Goal: Task Accomplishment & Management: Use online tool/utility

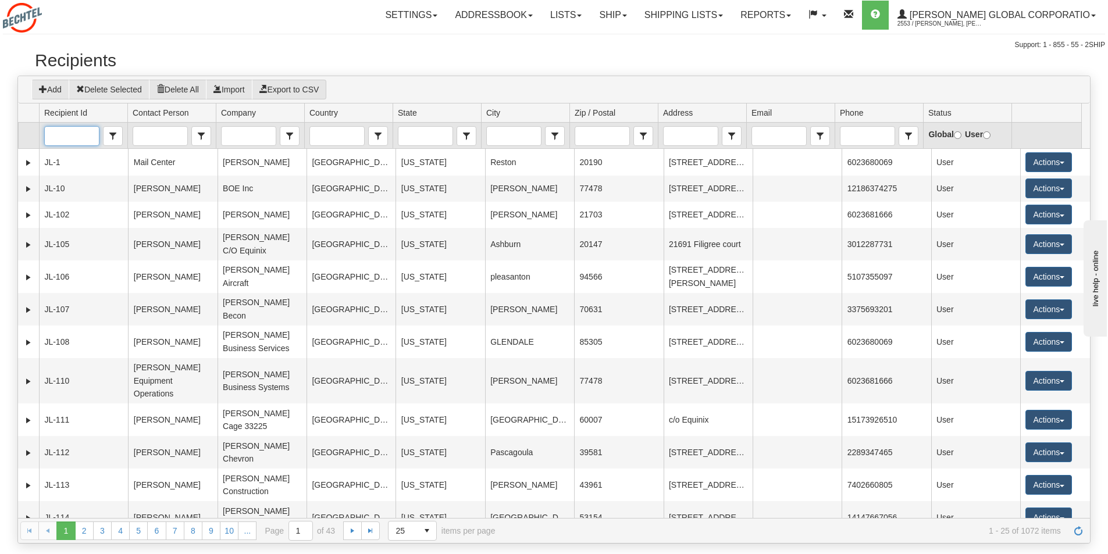
click at [56, 137] on input "Recipient Id" at bounding box center [72, 136] width 54 height 19
click at [65, 195] on span "[PERSON_NAME] REGIONAL INCOME TAX AGENCY" at bounding box center [82, 172] width 67 height 47
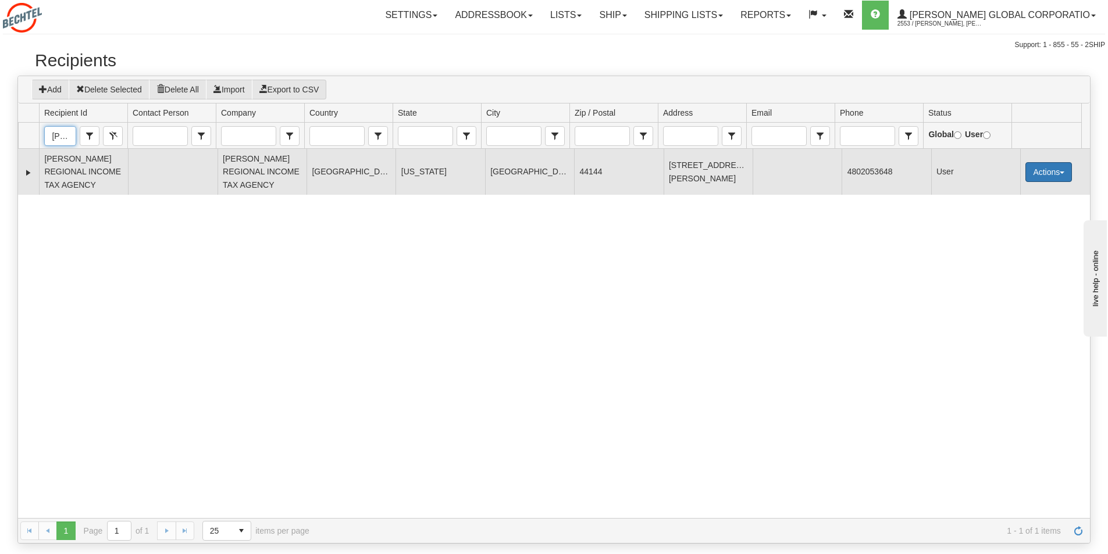
type input "[PERSON_NAME] REGIONAL INCOME TAX AGENCY"
click at [1058, 168] on button "Actions" at bounding box center [1049, 172] width 47 height 20
click at [994, 257] on link "Ship" at bounding box center [1025, 254] width 93 height 15
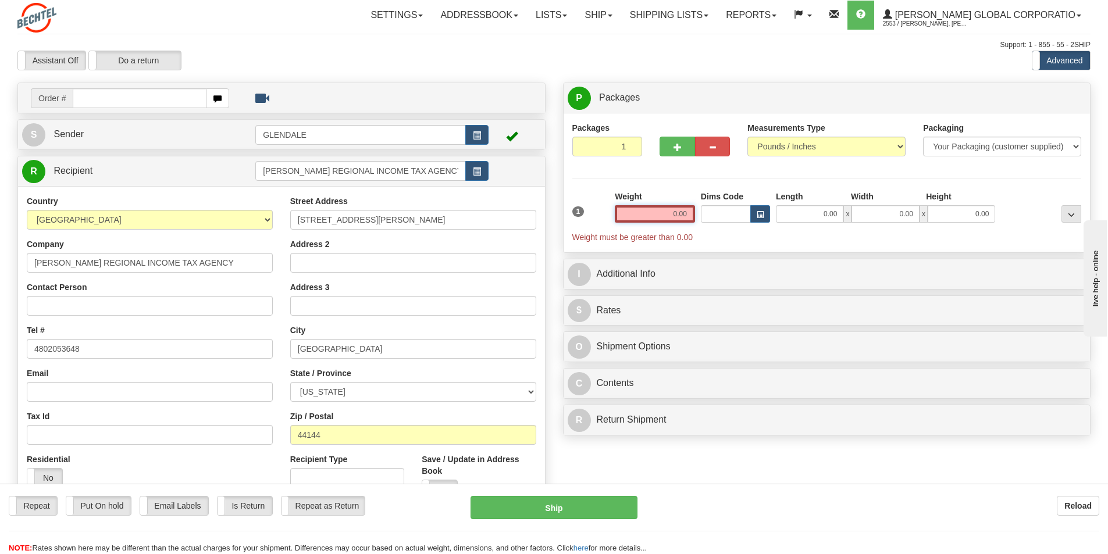
drag, startPoint x: 688, startPoint y: 213, endPoint x: 673, endPoint y: 211, distance: 15.8
click at [673, 211] on input "0.00" at bounding box center [655, 213] width 80 height 17
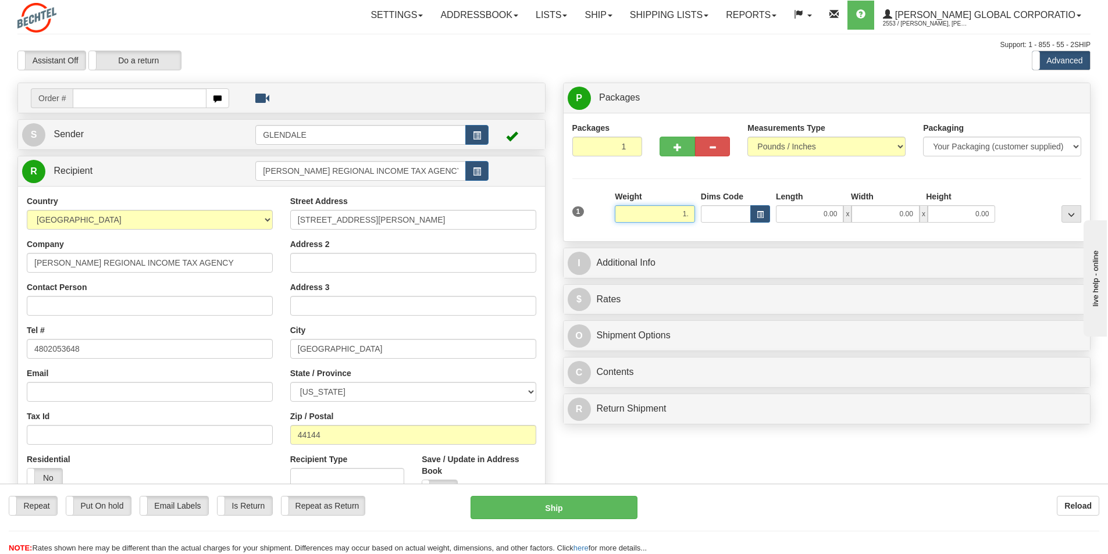
type input "1"
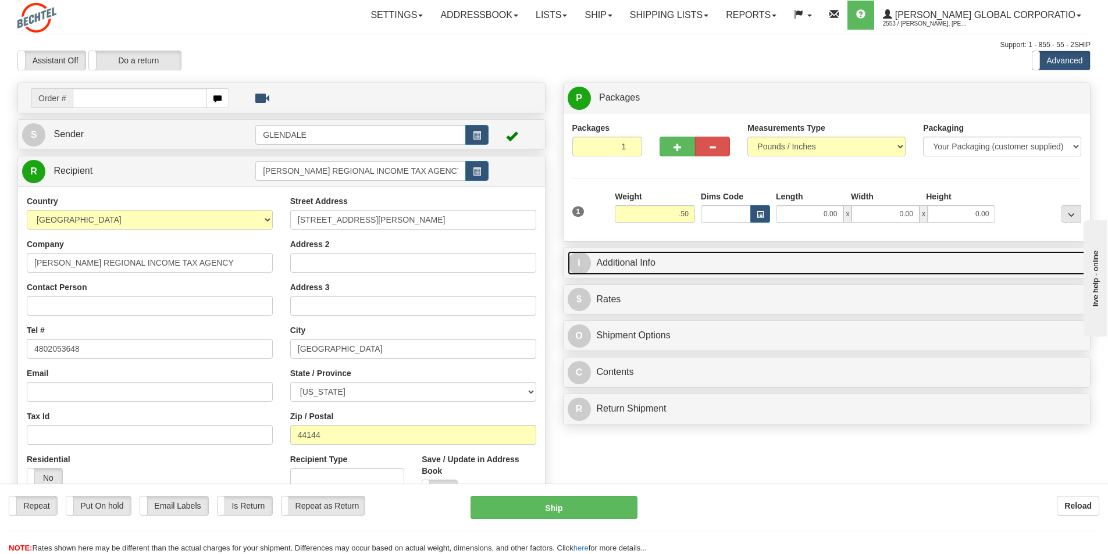
type input "0.50"
click at [620, 259] on link "I Additional Info" at bounding box center [827, 263] width 519 height 24
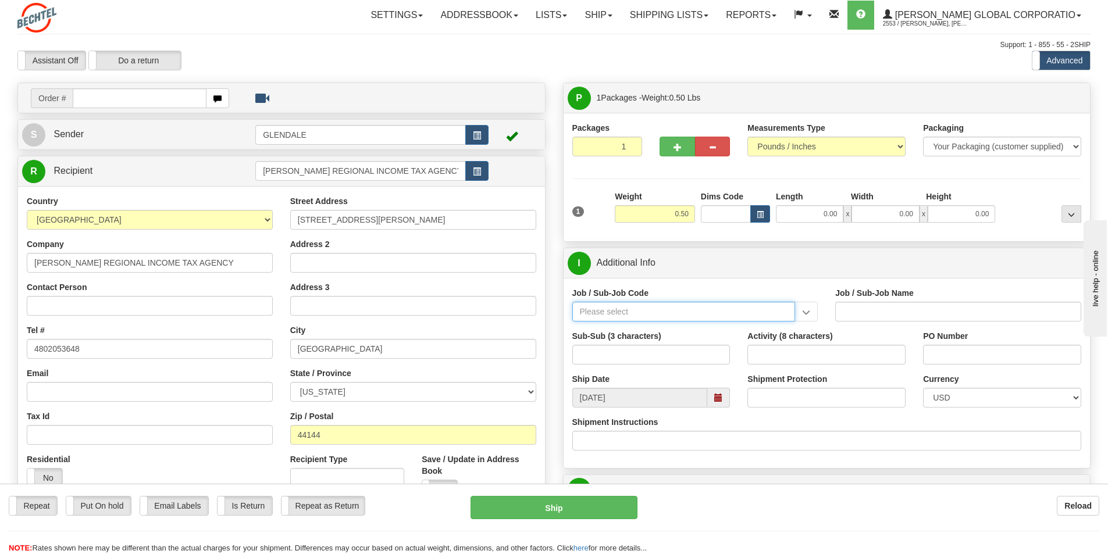
click at [588, 315] on input "Job / Sub-Job Code" at bounding box center [683, 312] width 223 height 20
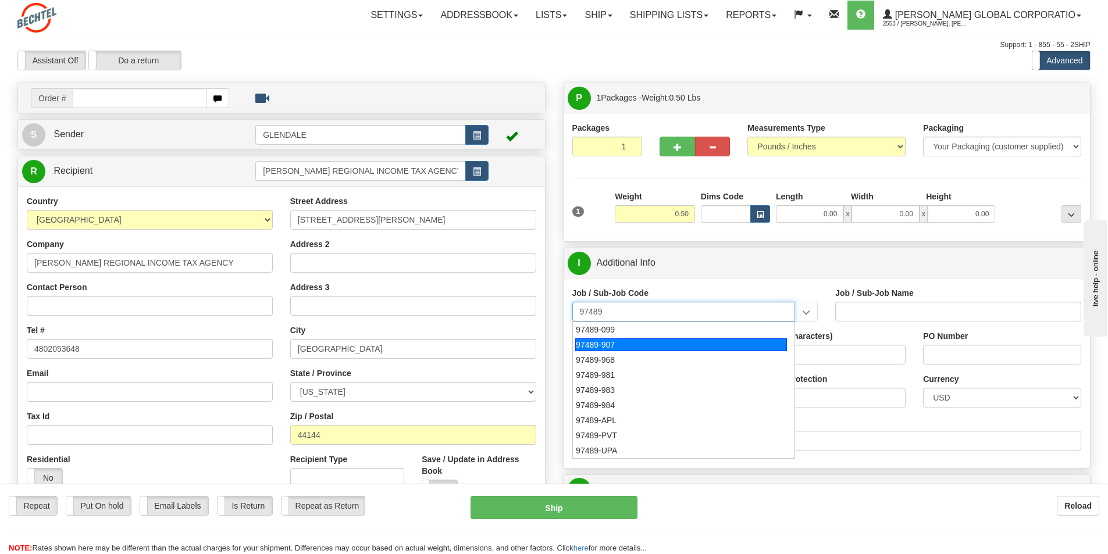
click at [585, 346] on div "97489-907" at bounding box center [681, 345] width 212 height 13
type input "97489-907"
type input "PAYROLL TAX - PAYROLL TAX COMPLIANCE"
type input "97489-907"
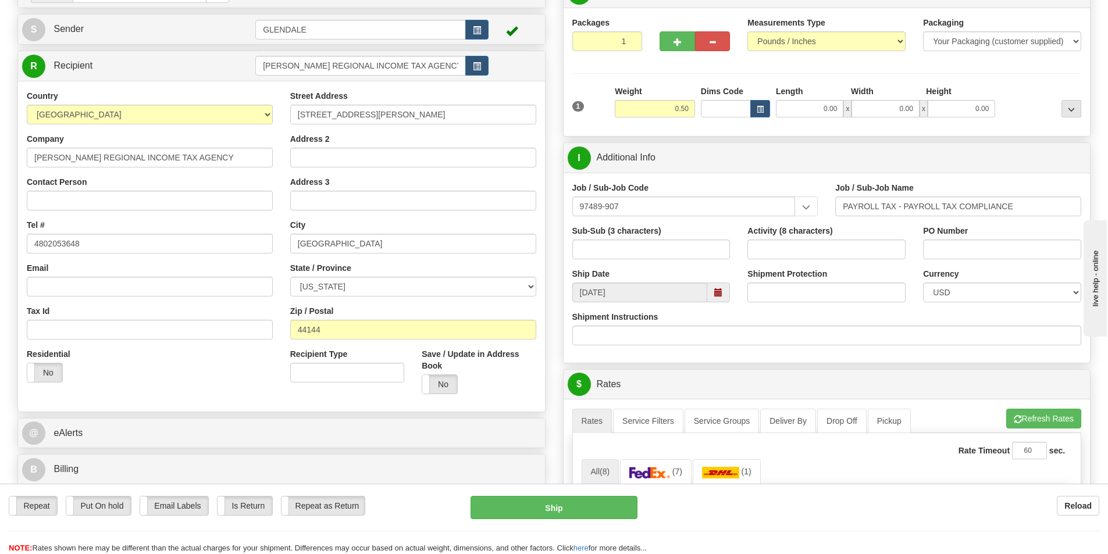
scroll to position [116, 0]
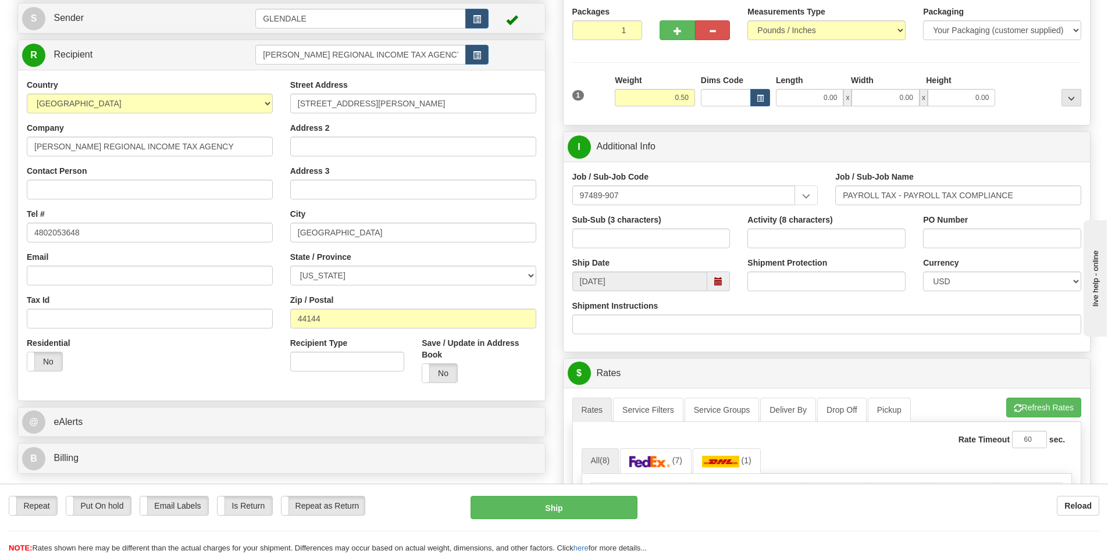
click at [717, 278] on span at bounding box center [718, 282] width 8 height 8
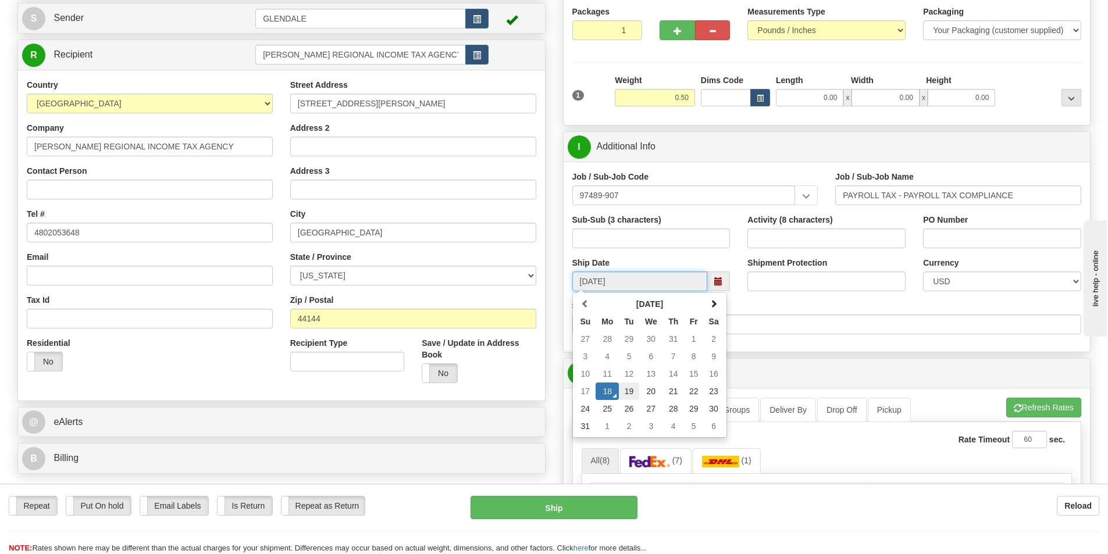
click at [631, 393] on td "19" at bounding box center [629, 391] width 20 height 17
type input "[DATE]"
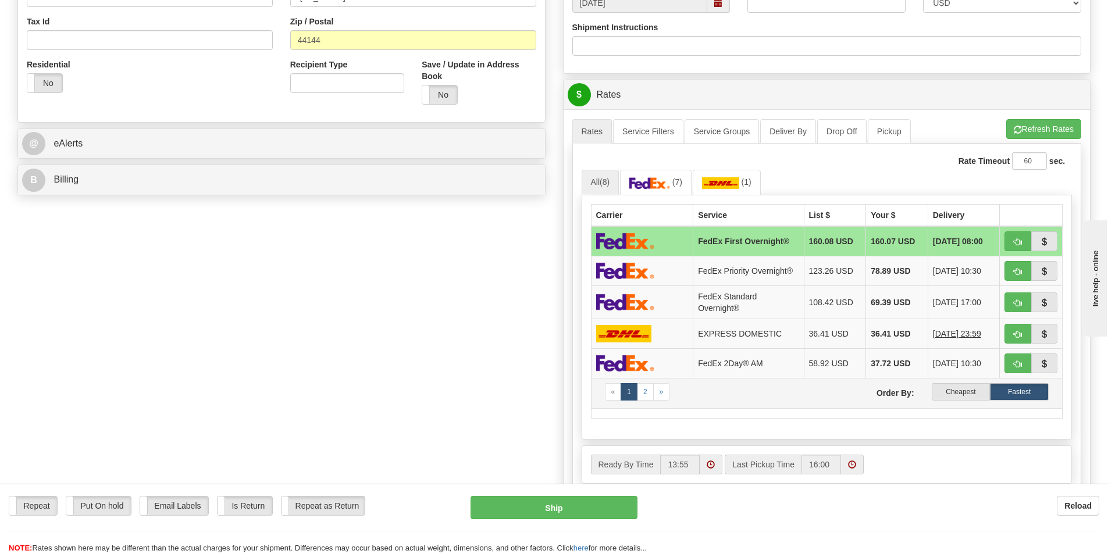
scroll to position [407, 0]
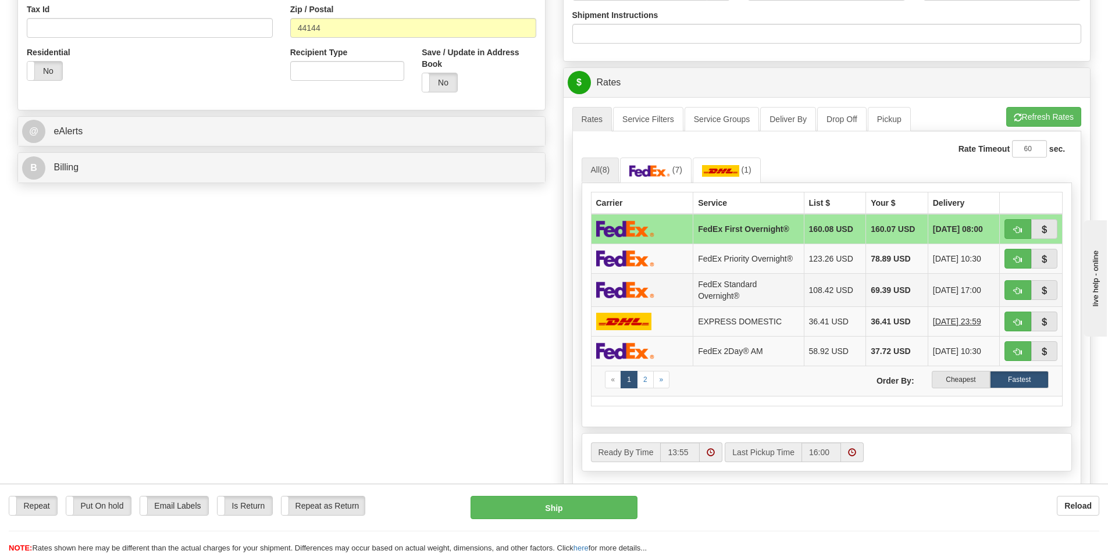
click at [631, 287] on img at bounding box center [625, 290] width 58 height 17
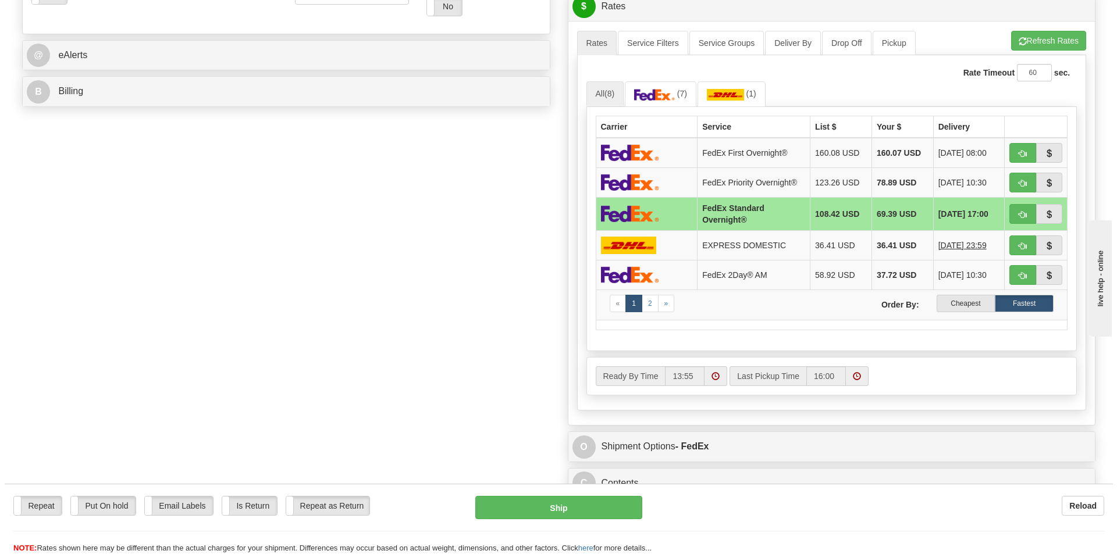
scroll to position [524, 0]
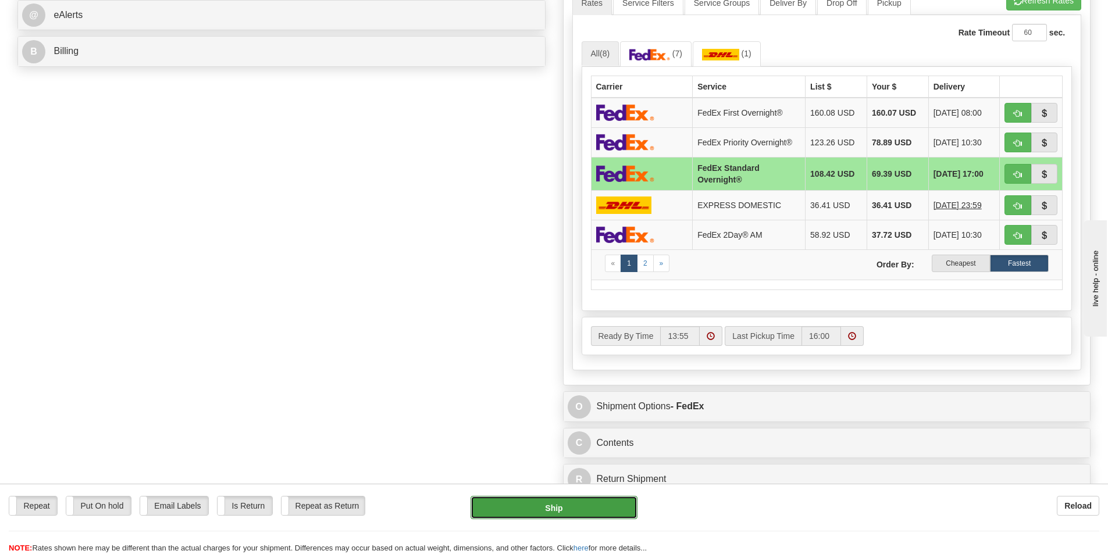
click at [554, 510] on button "Ship" at bounding box center [554, 507] width 167 height 23
type input "05"
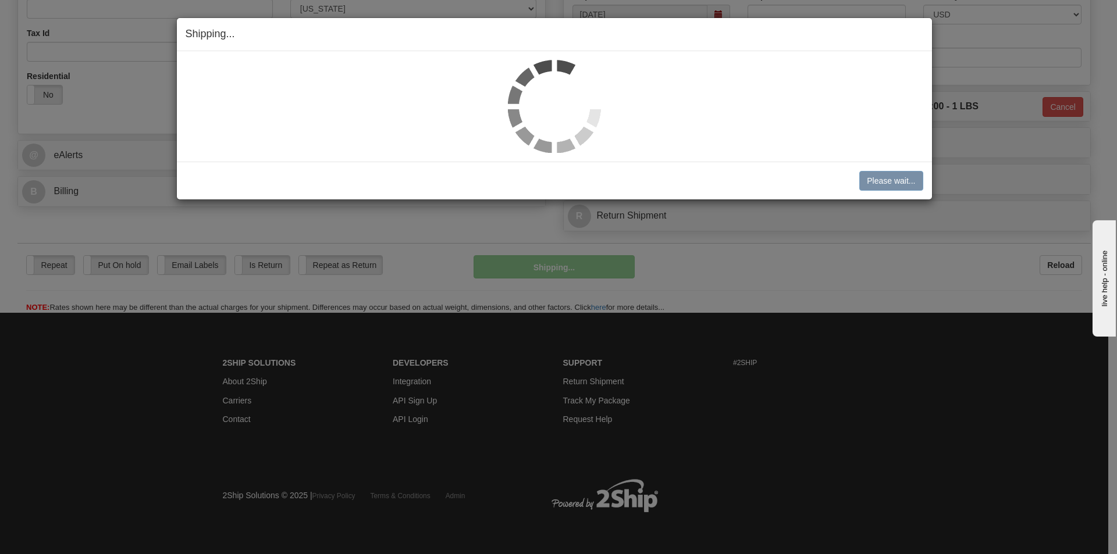
scroll to position [383, 0]
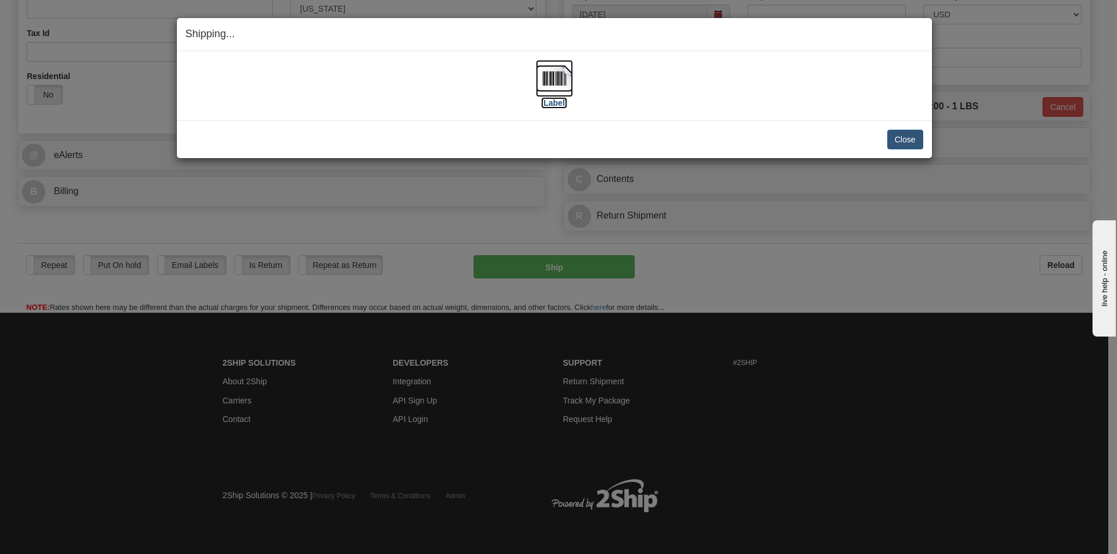
click at [552, 61] on img at bounding box center [554, 78] width 37 height 37
